Goal: Transaction & Acquisition: Purchase product/service

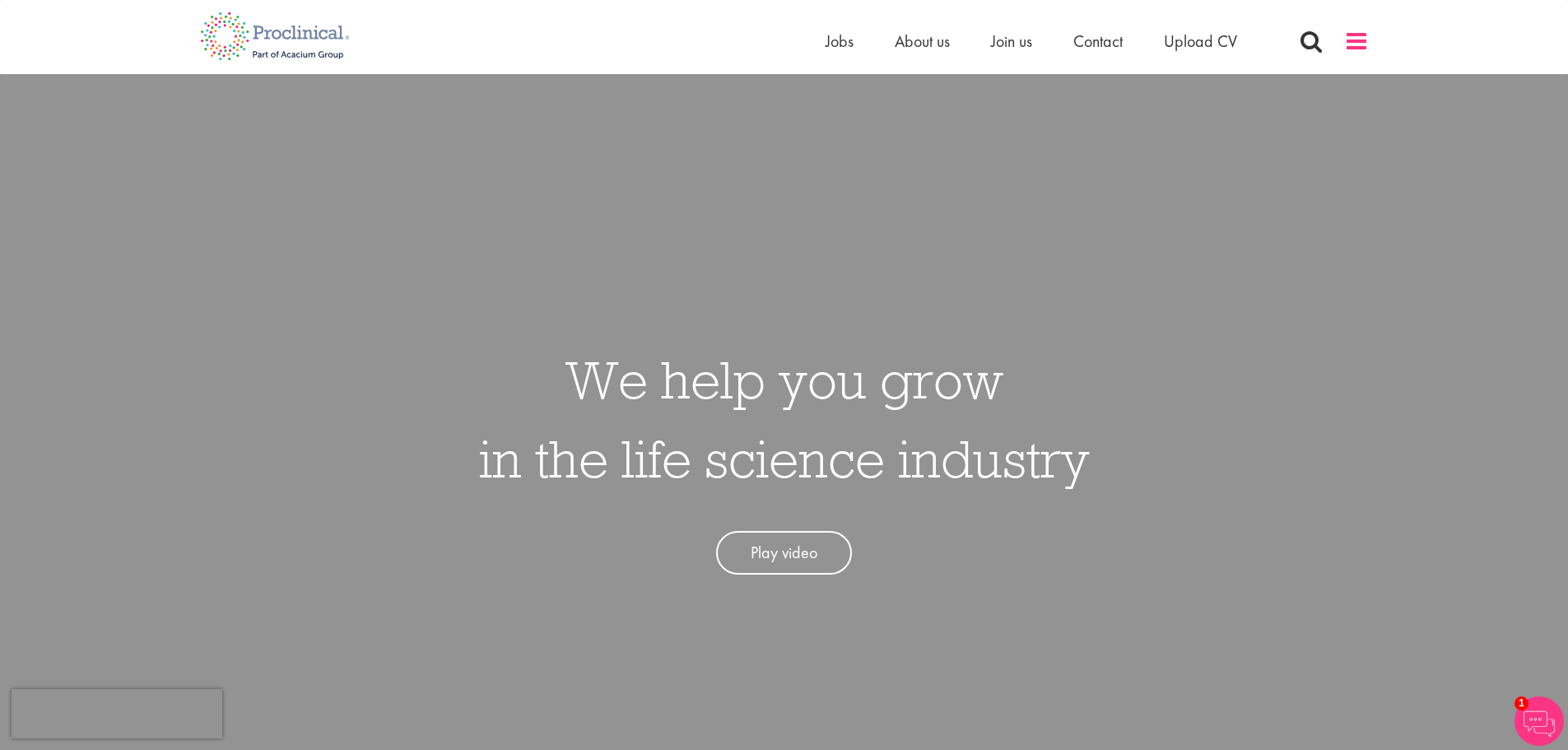
click at [1355, 43] on span at bounding box center [1356, 41] width 25 height 25
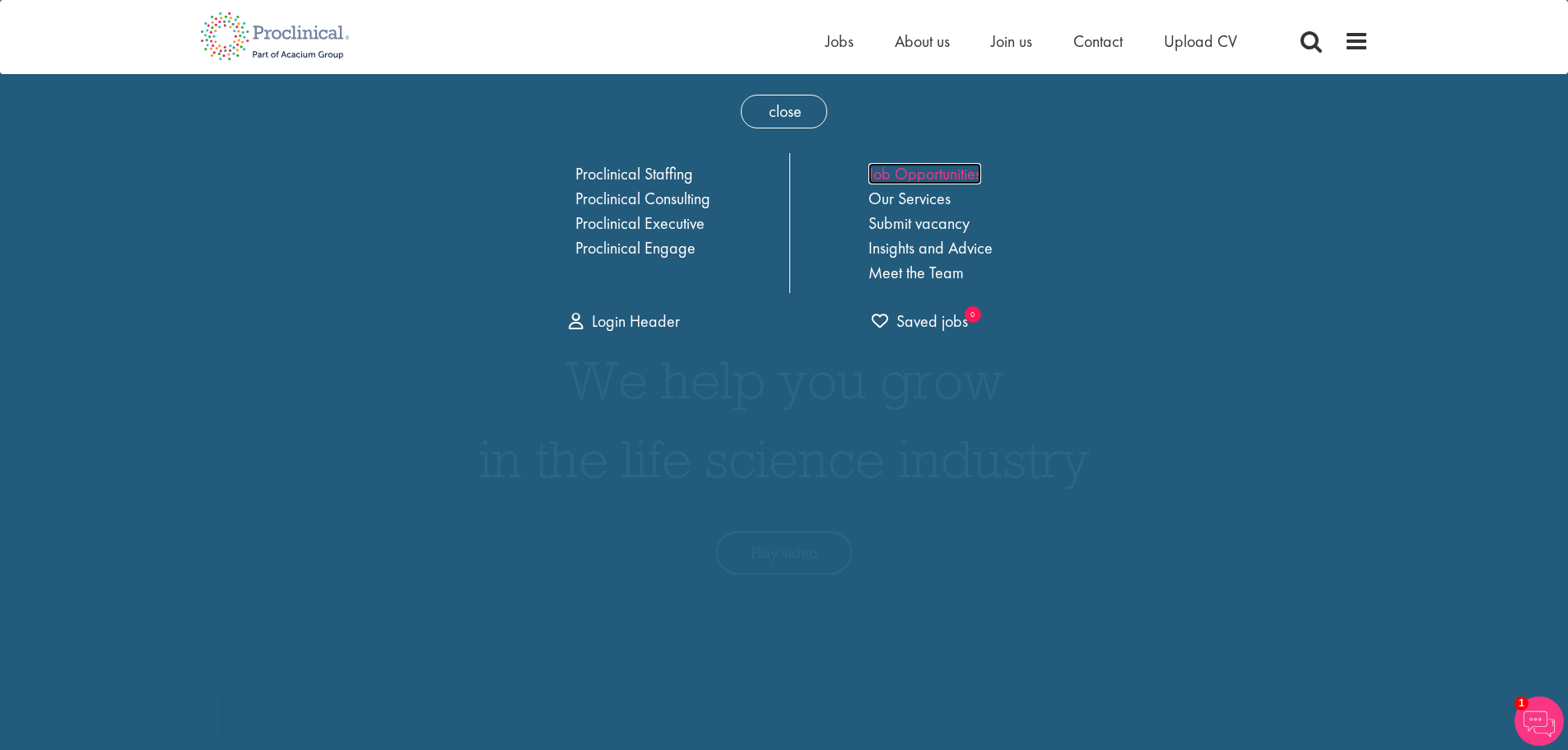
click at [908, 170] on link "Job Opportunities" at bounding box center [924, 173] width 112 height 21
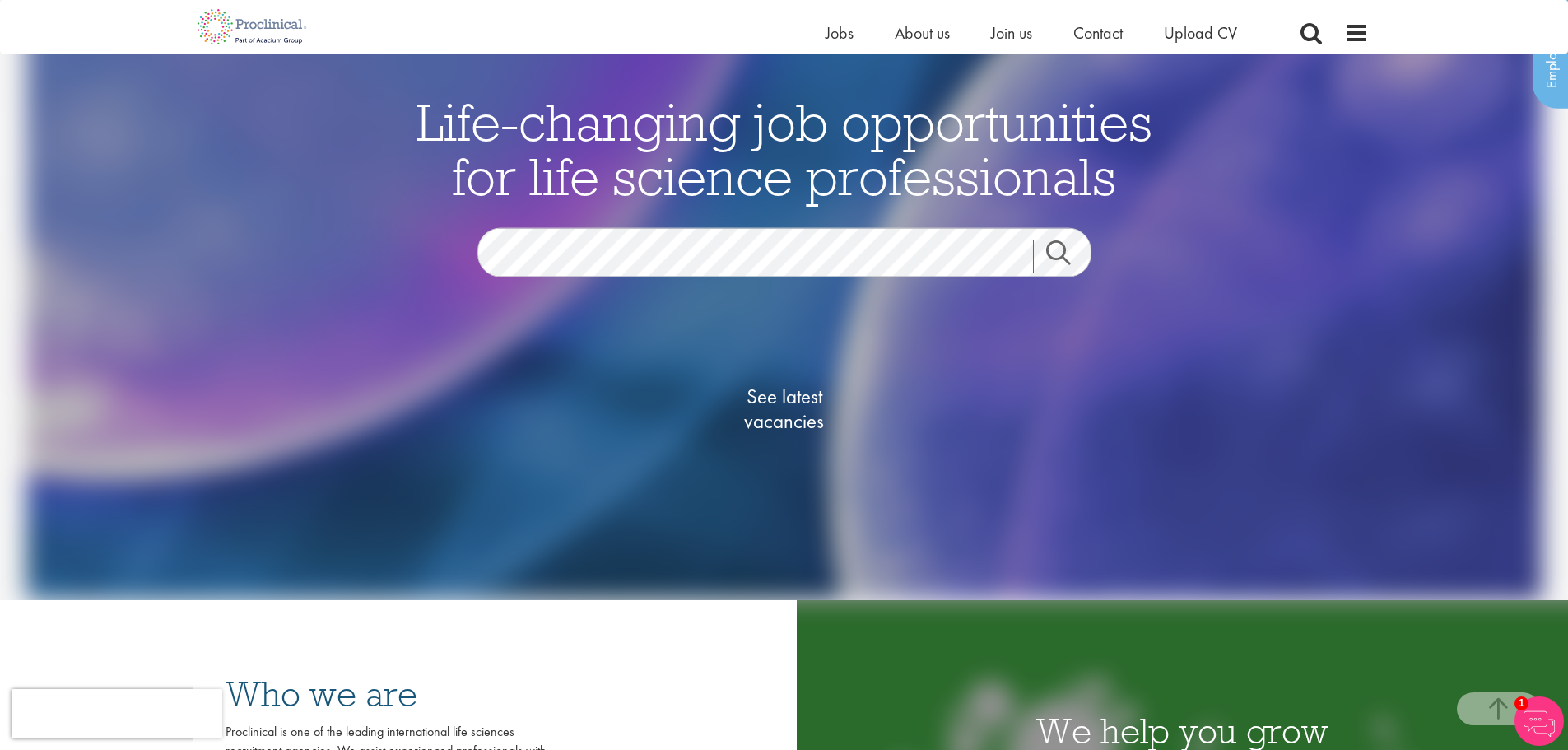
scroll to position [329, 0]
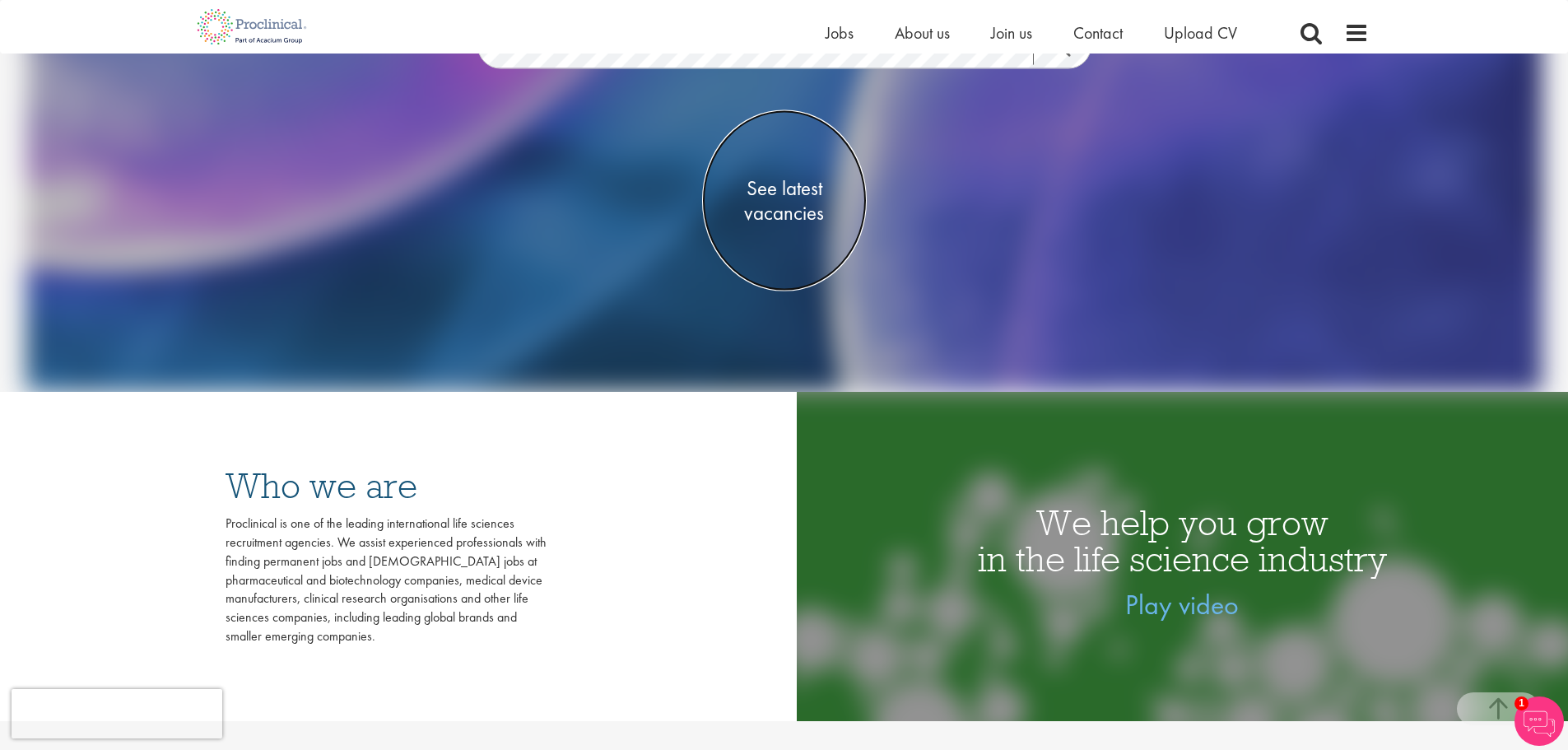
click at [784, 206] on span "See latest vacancies" at bounding box center [784, 201] width 164 height 49
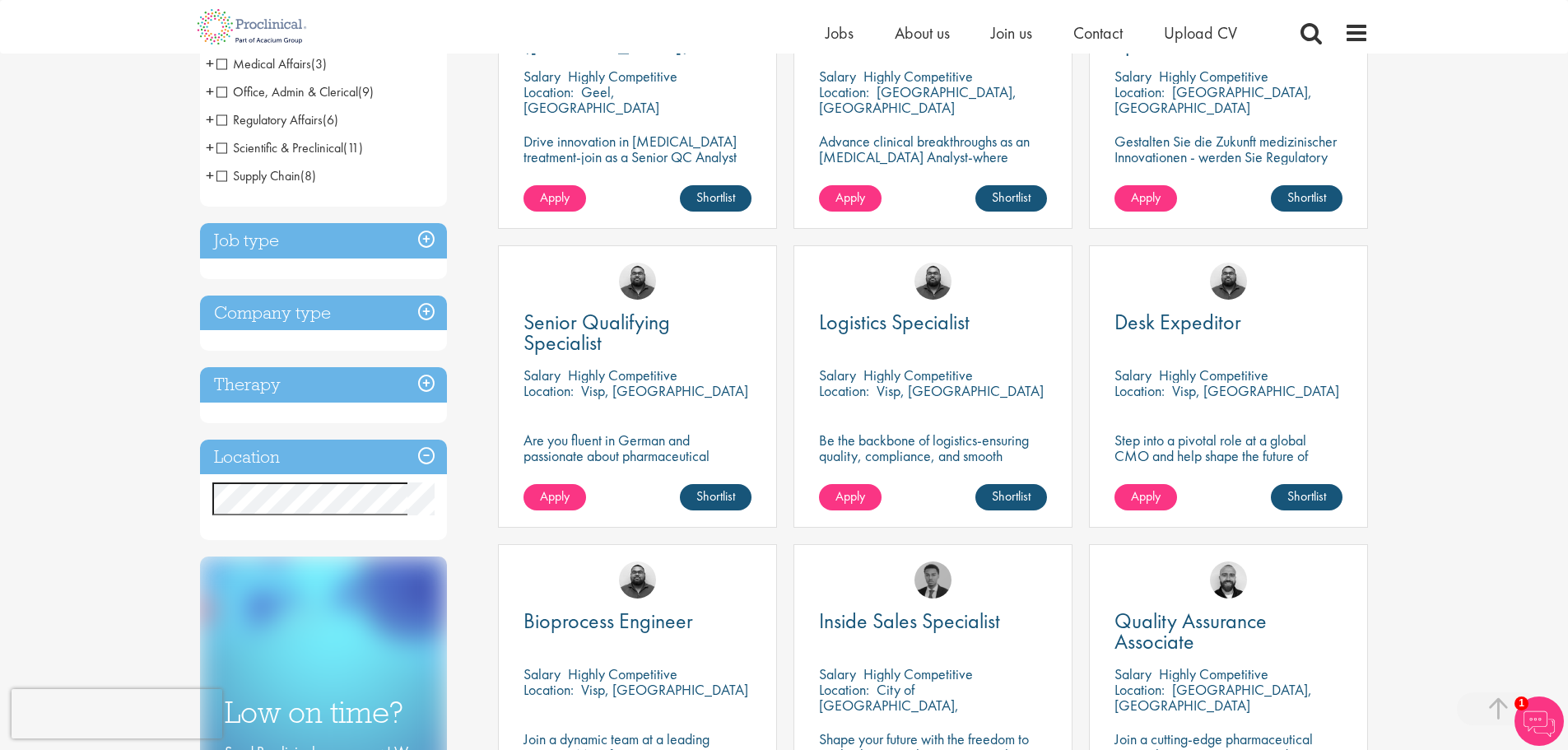
scroll to position [494, 0]
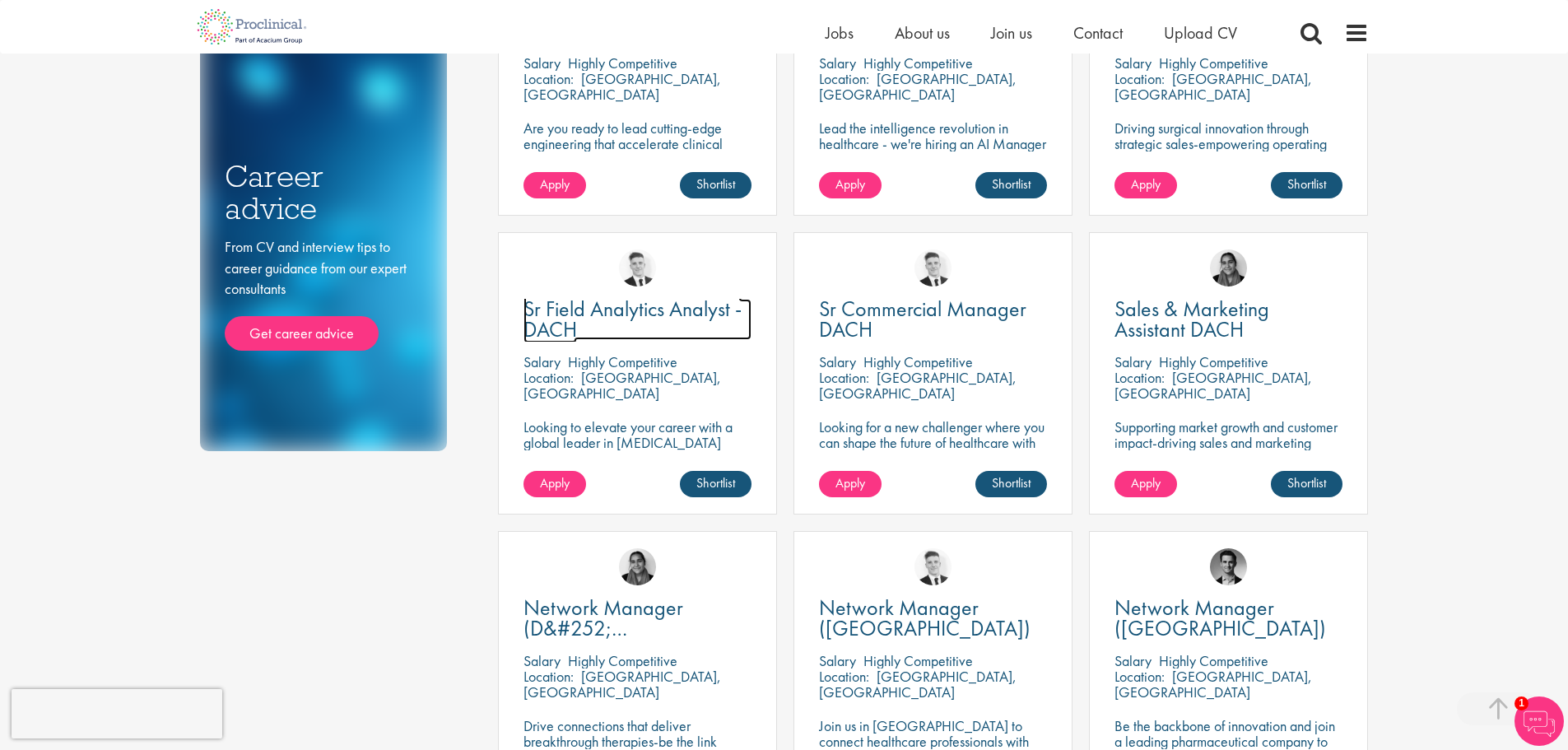
scroll to position [741, 0]
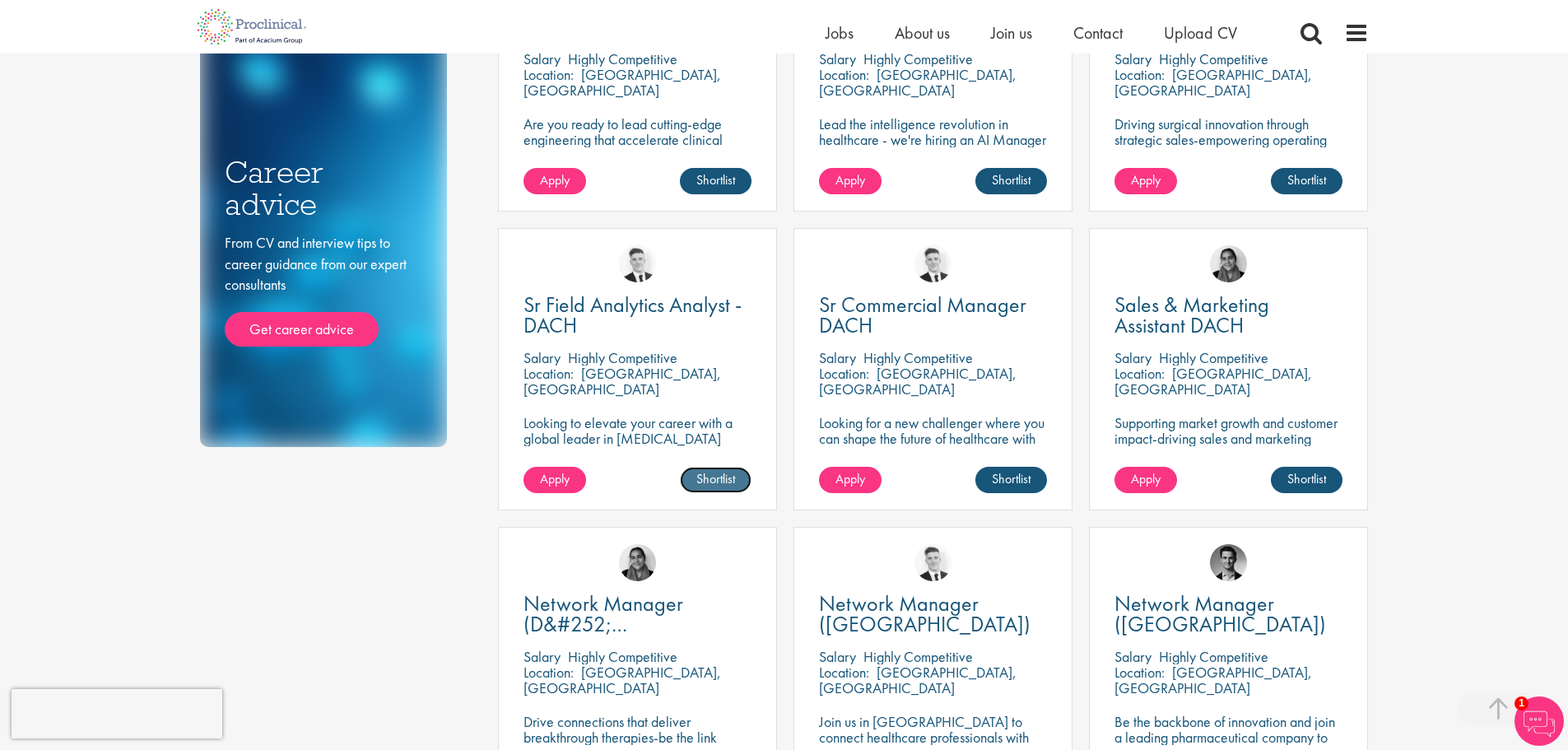
click at [725, 478] on link "Shortlist" at bounding box center [715, 480] width 72 height 26
click at [725, 478] on link "Shortlisted" at bounding box center [709, 480] width 85 height 26
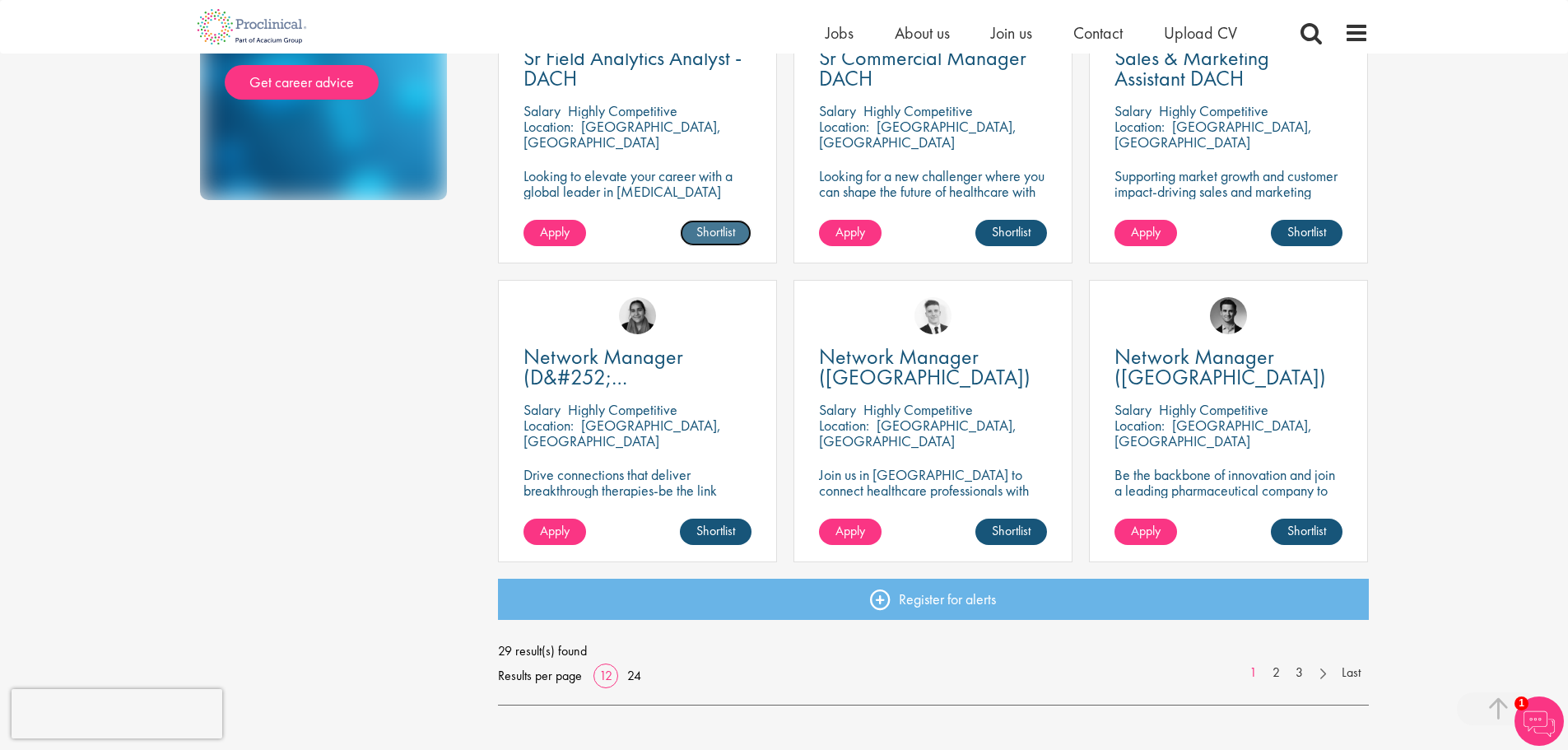
scroll to position [1071, 0]
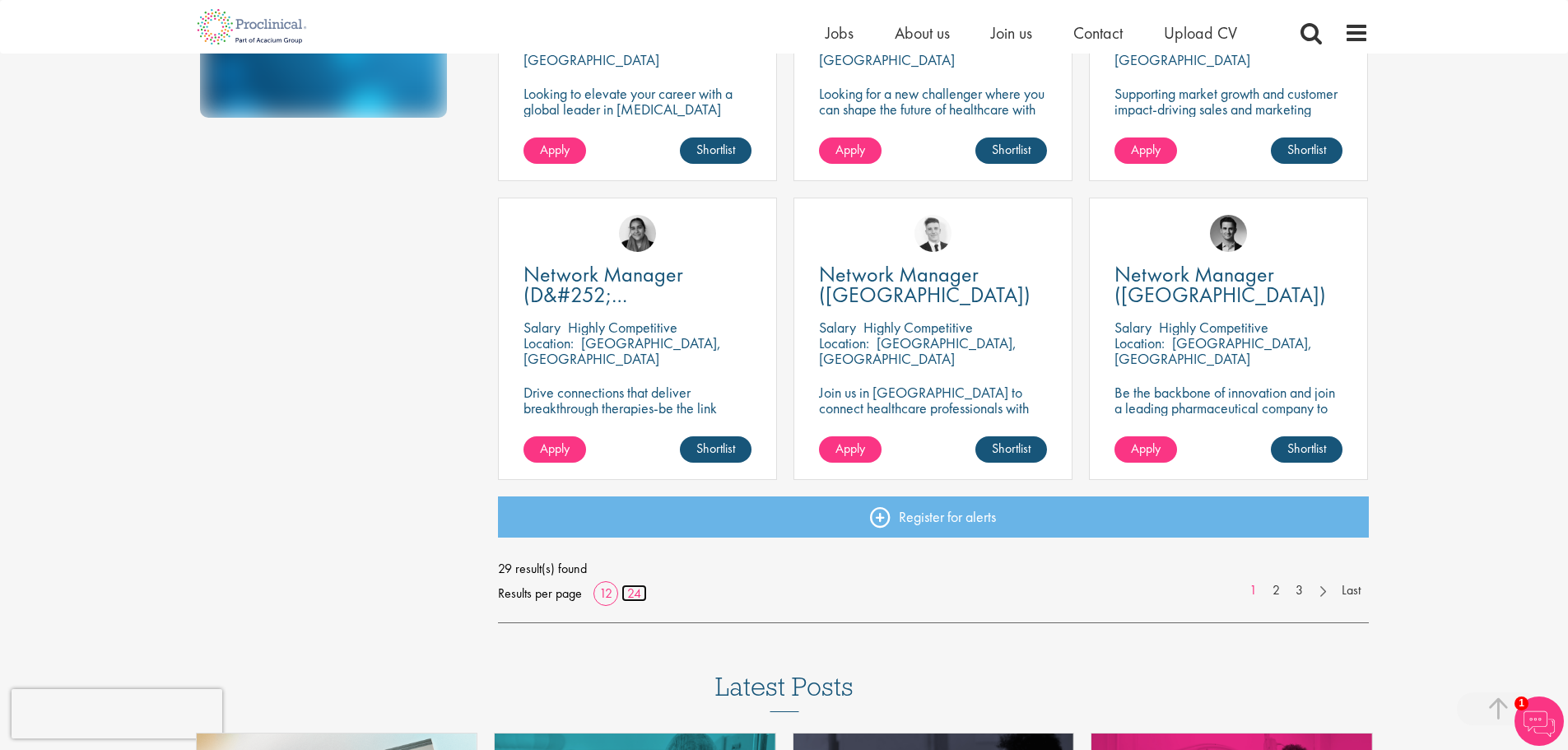
click at [636, 592] on link "24" at bounding box center [634, 593] width 25 height 18
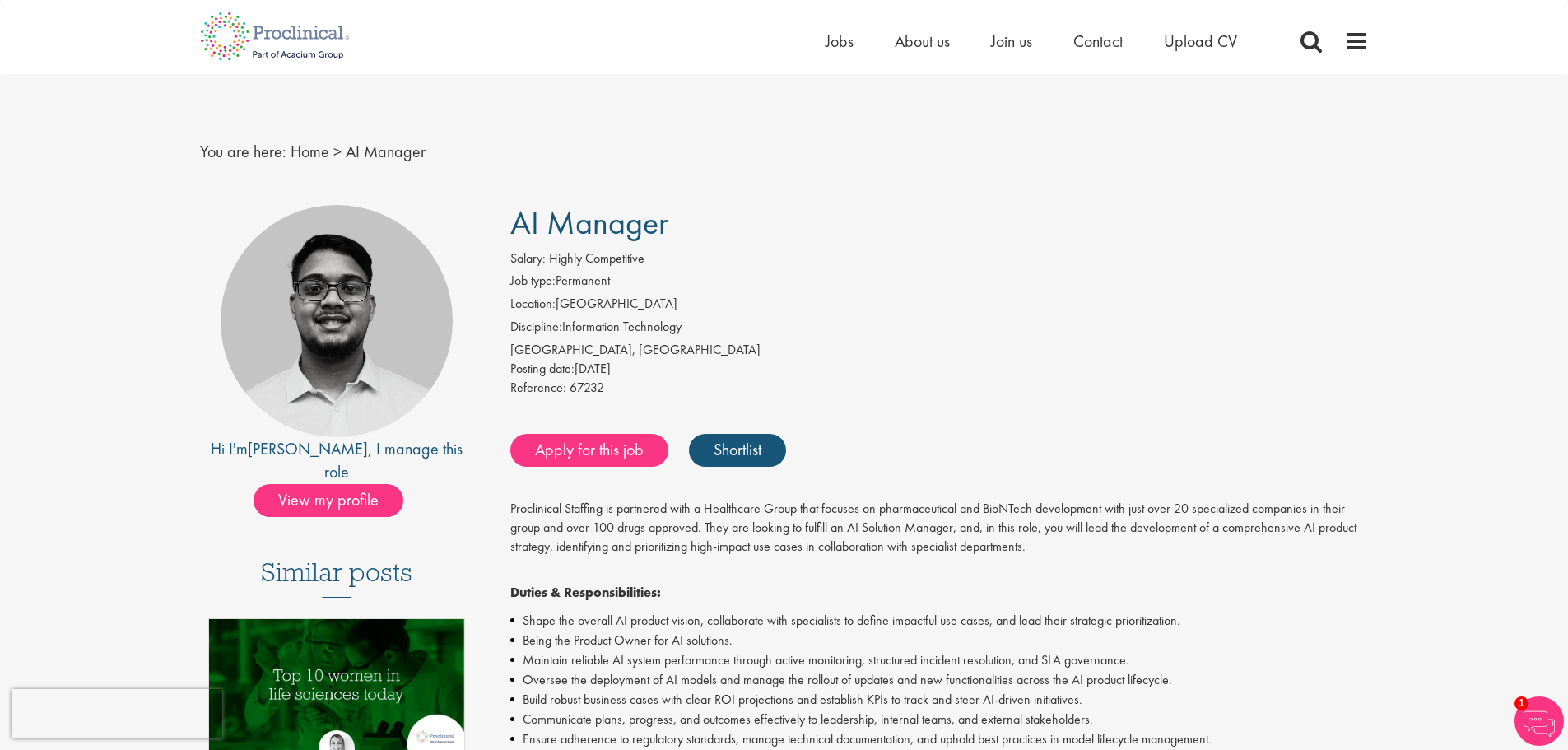
click at [1008, 377] on div "Posting date: 03 Oct 2025" at bounding box center [939, 369] width 858 height 19
click at [294, 351] on img at bounding box center [336, 322] width 232 height 232
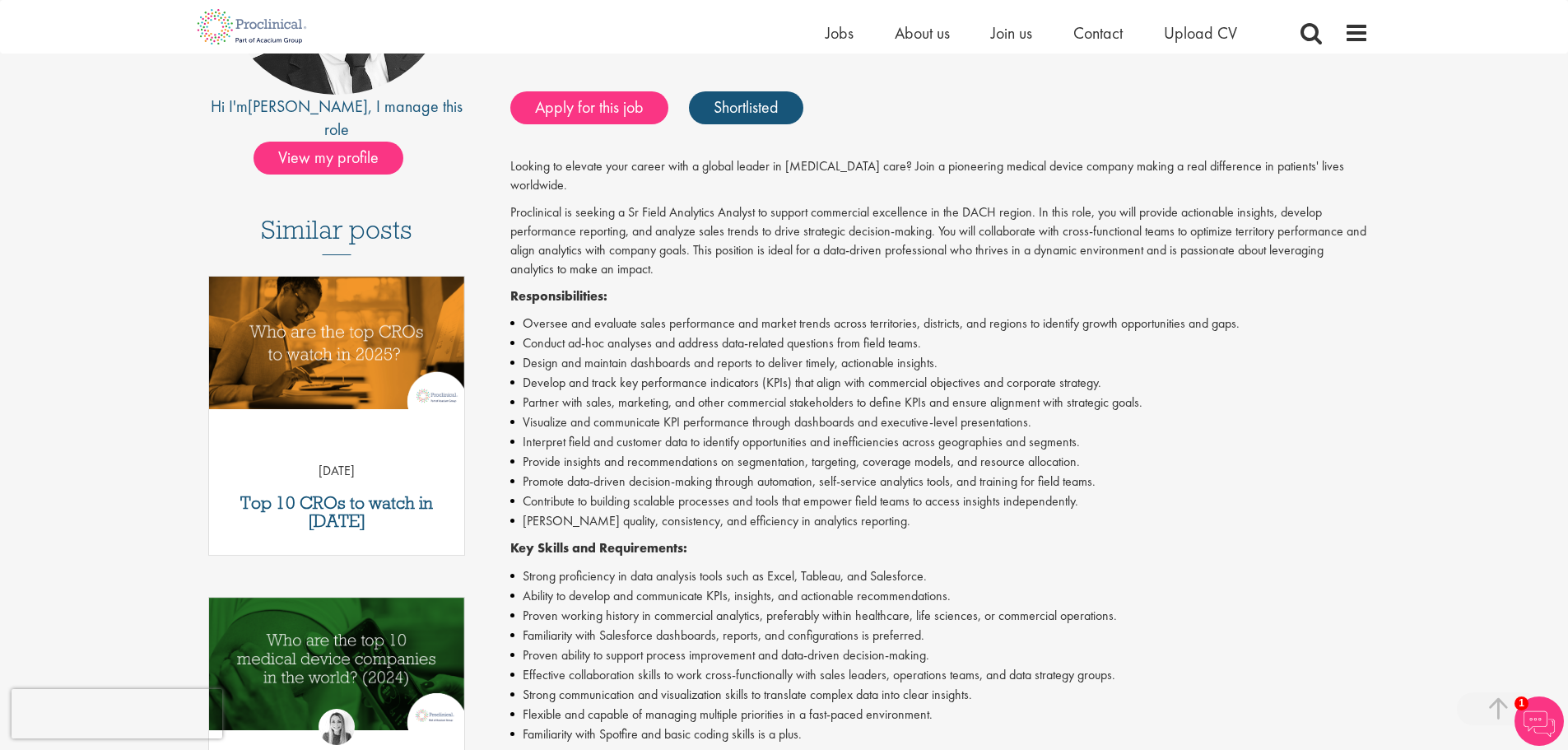
scroll to position [494, 0]
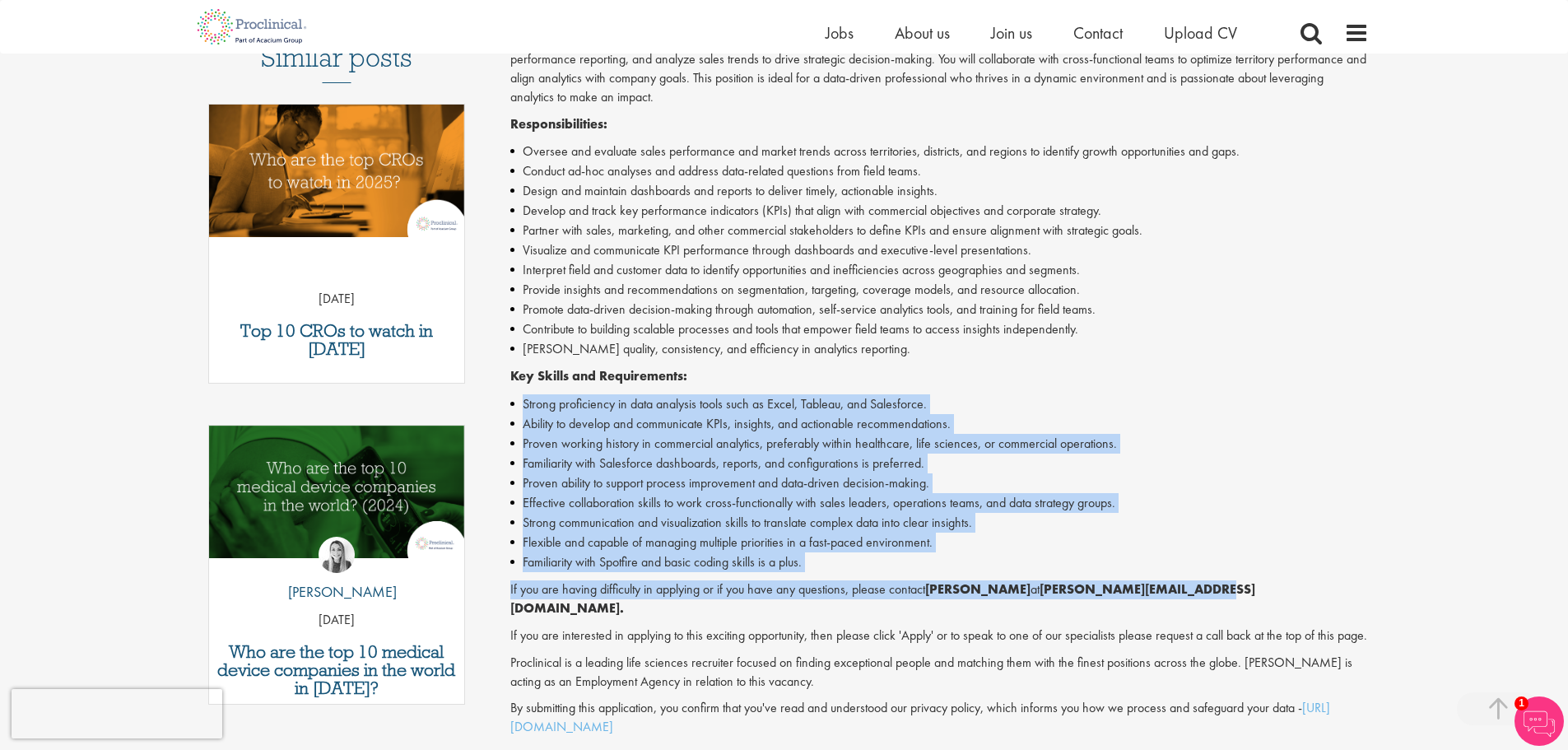
drag, startPoint x: 523, startPoint y: 387, endPoint x: 1203, endPoint y: 569, distance: 703.9
click at [1203, 569] on div "Looking to elevate your career with a global leader in diabetes care? Join a pi…" at bounding box center [939, 361] width 858 height 752
click at [1010, 513] on li "Strong communication and visualization skills to translate complex data into cl…" at bounding box center [939, 522] width 858 height 20
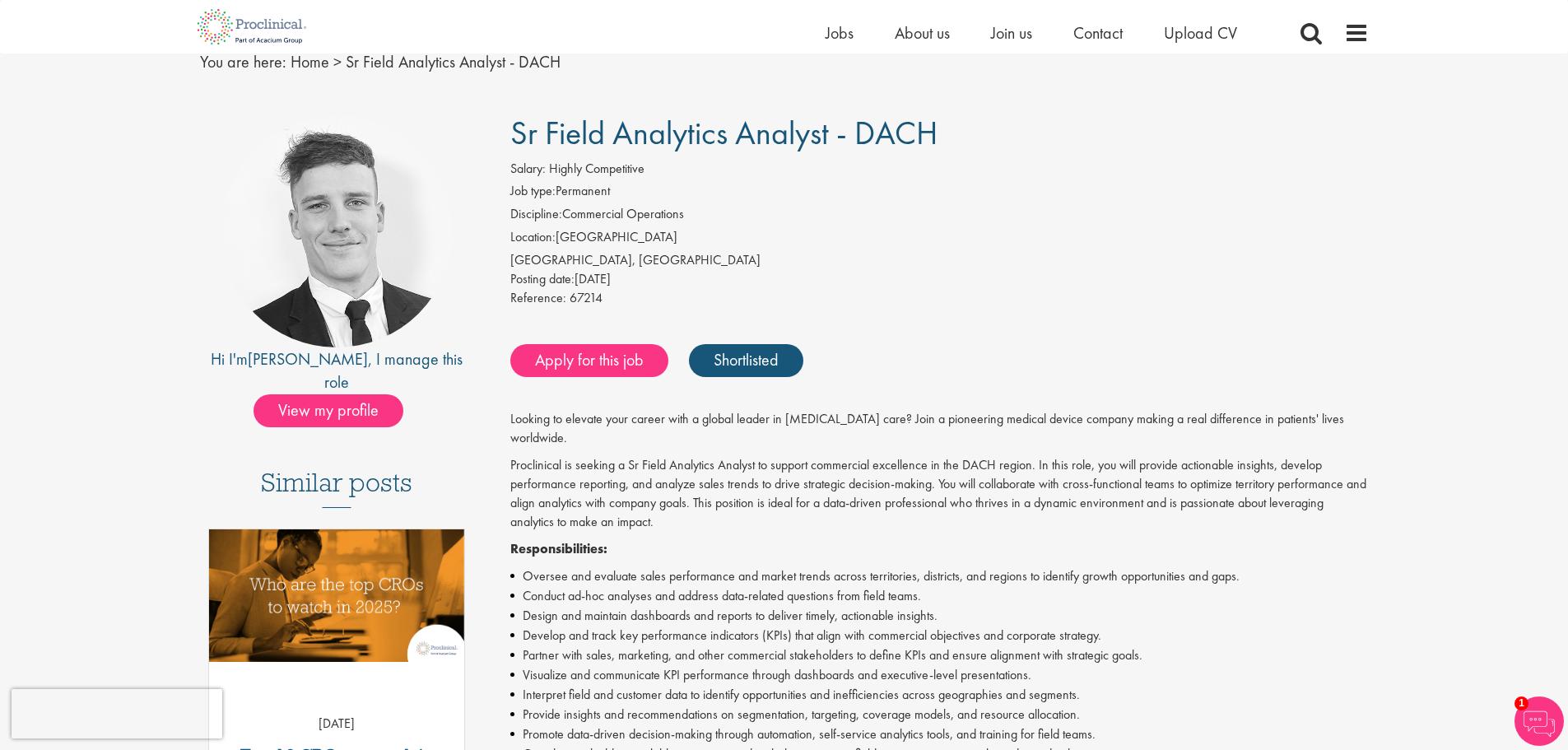
scroll to position [0, 0]
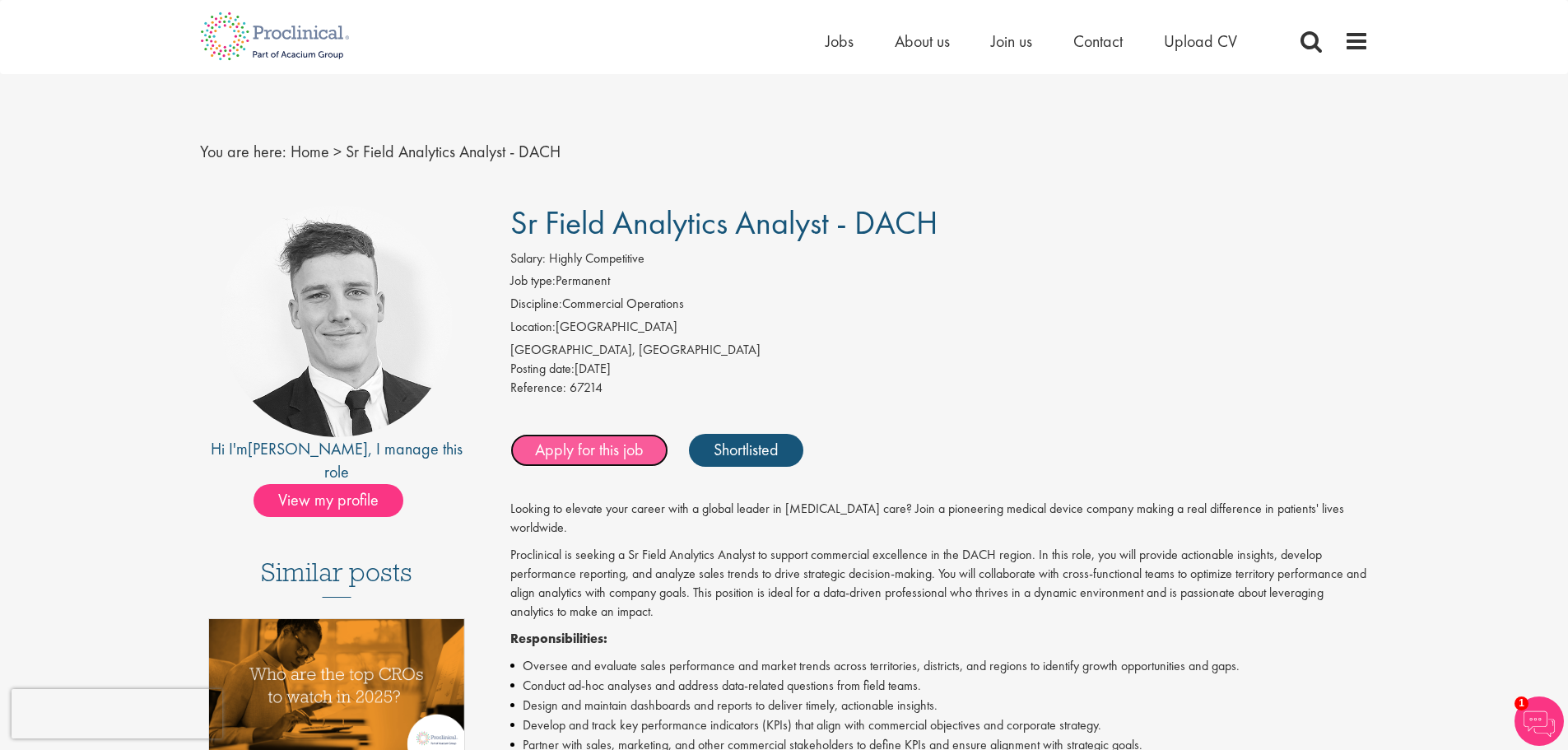
click at [582, 454] on link "Apply for this job" at bounding box center [589, 450] width 158 height 33
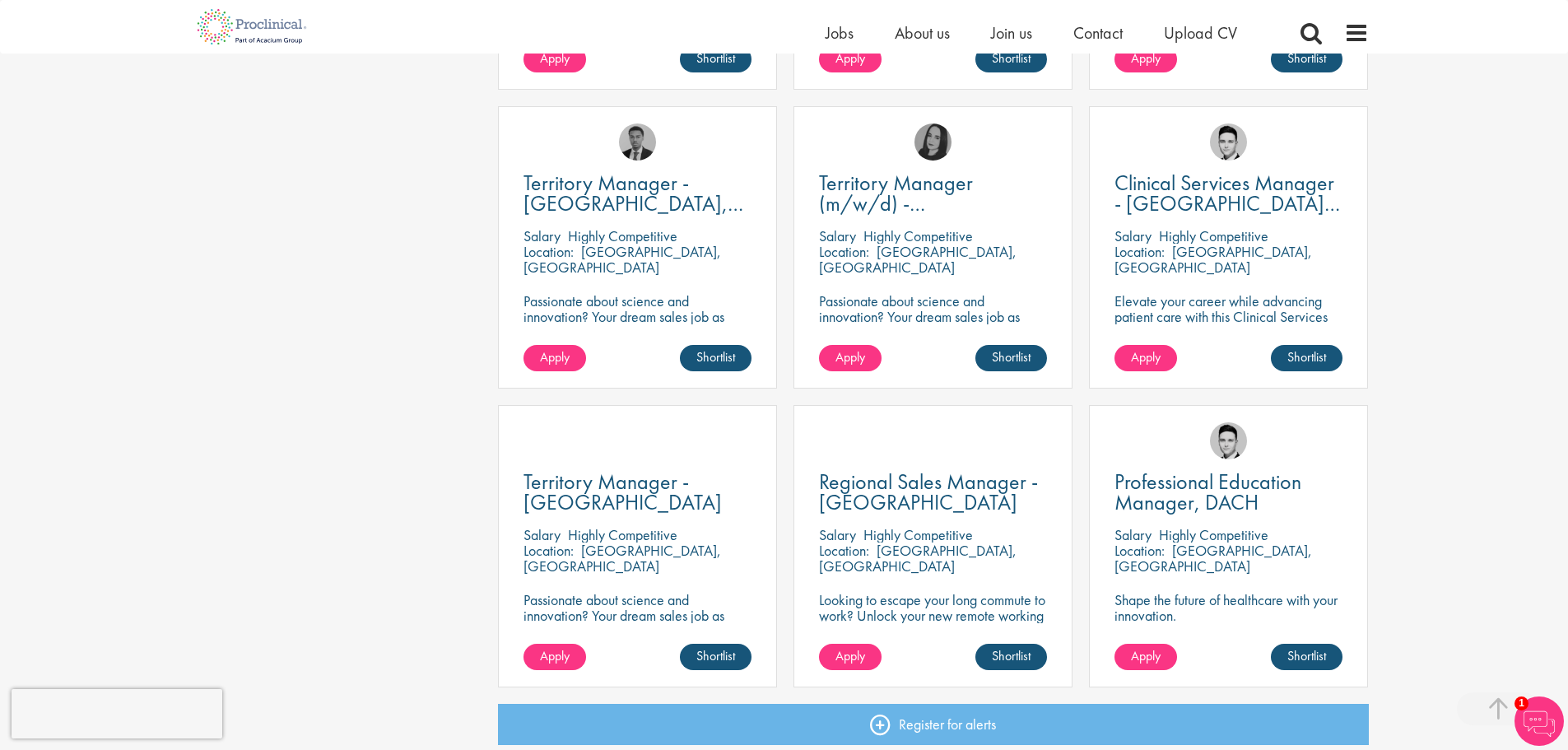
scroll to position [2223, 0]
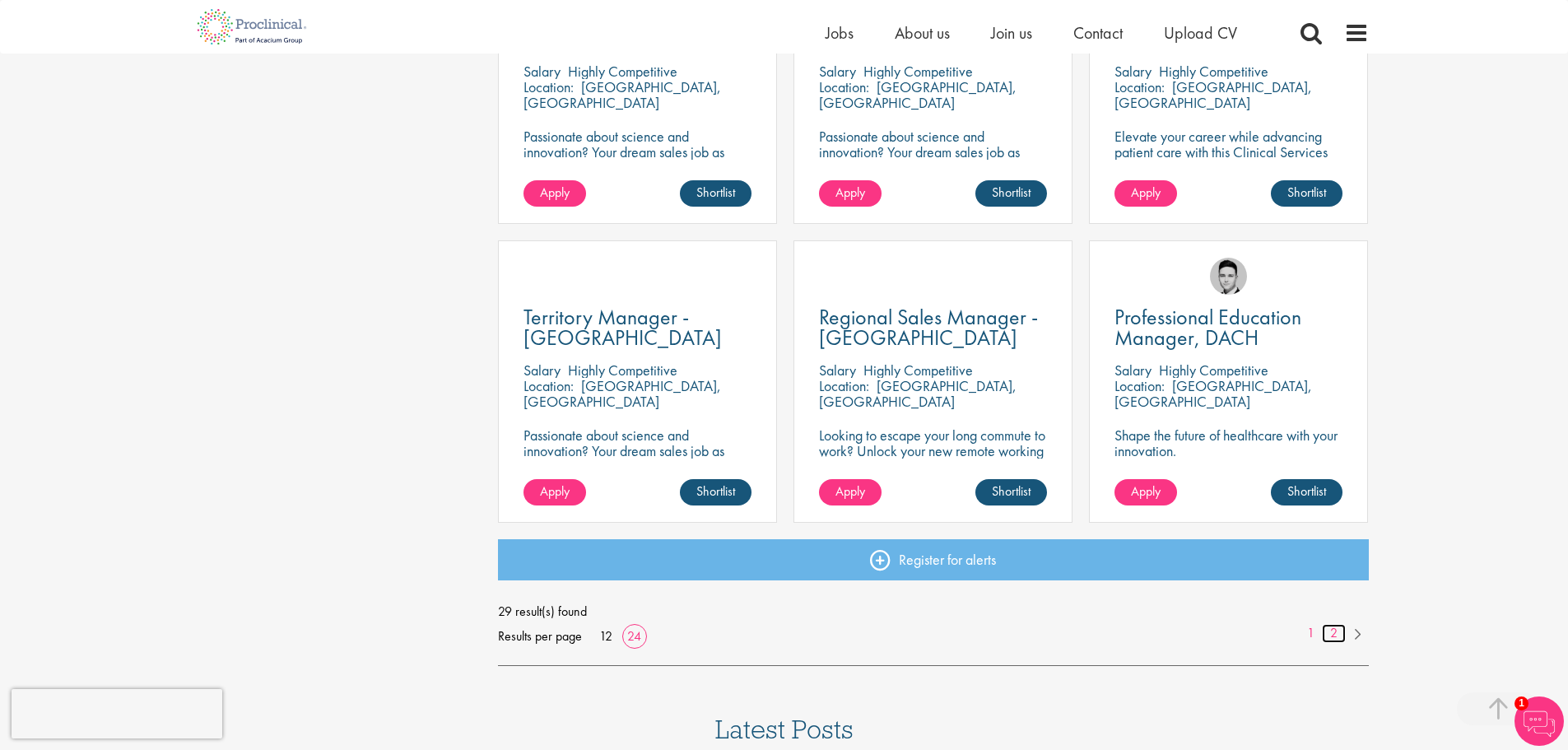
click at [1339, 637] on link "2" at bounding box center [1334, 634] width 24 height 19
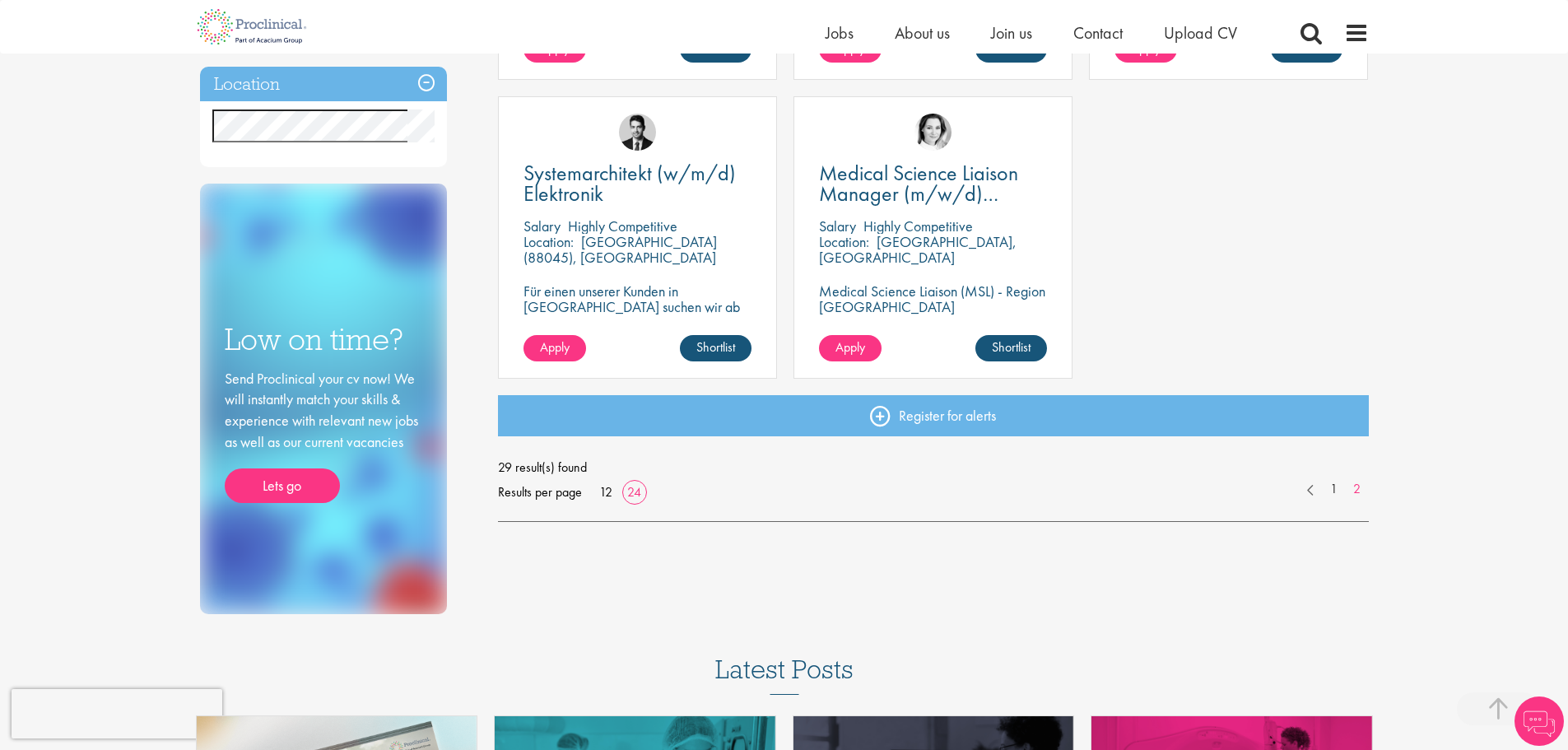
scroll to position [576, 0]
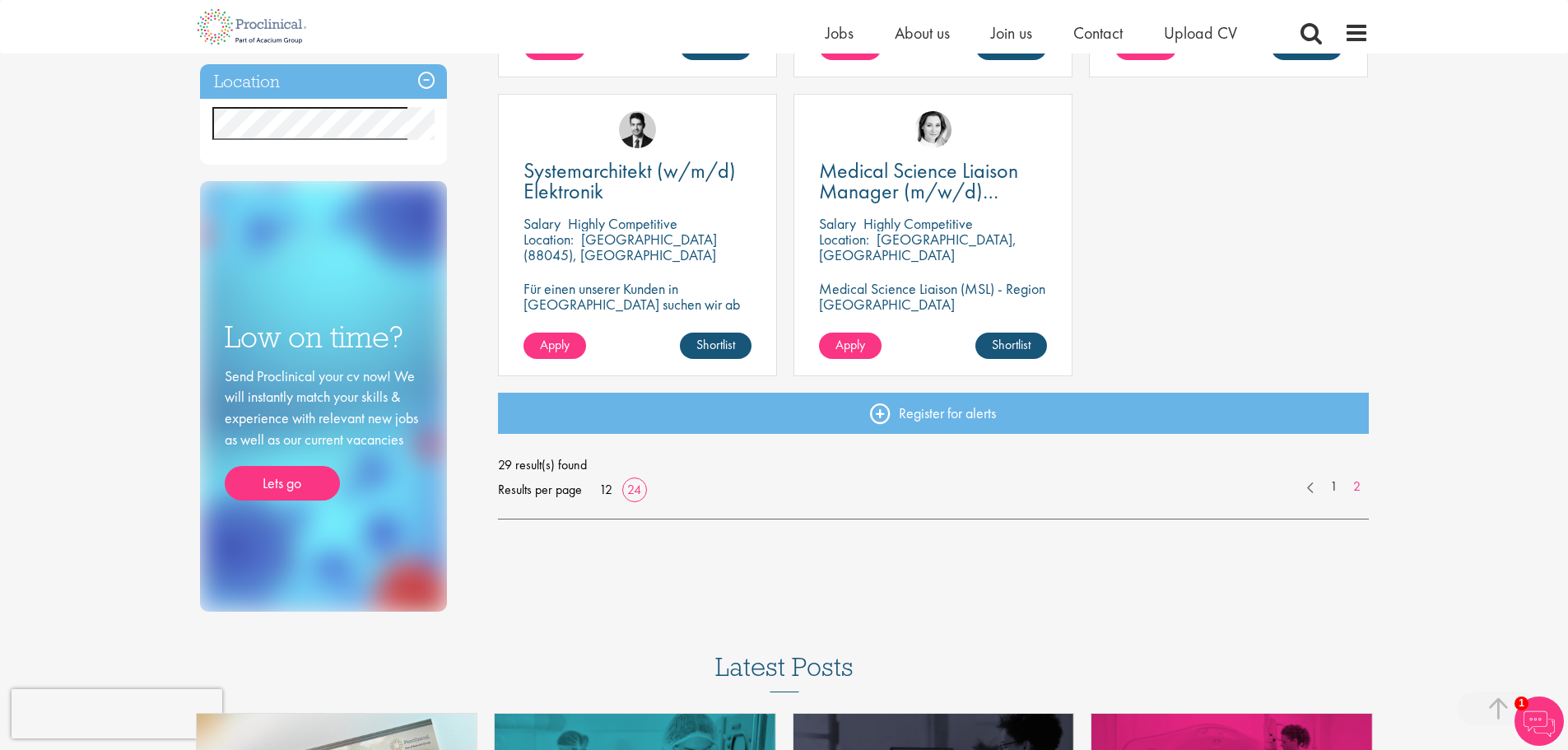
click at [1284, 325] on div "Ingenieur/Teamleiter Elektronikentwicklung Aviation (m/w/d) Salary Highly Compe…" at bounding box center [933, 93] width 887 height 598
